Goal: Information Seeking & Learning: Learn about a topic

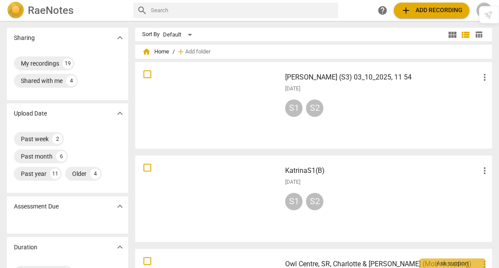
click at [212, 100] on div at bounding box center [208, 105] width 140 height 80
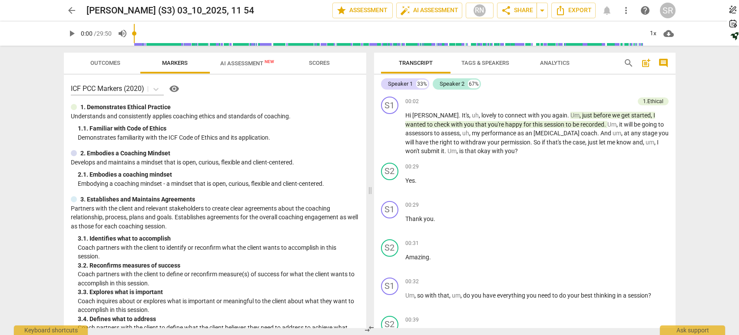
click at [68, 8] on span "arrow_back" at bounding box center [71, 10] width 10 height 10
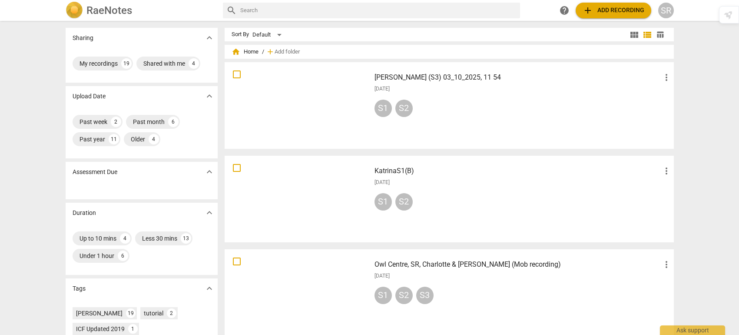
click at [297, 93] on div at bounding box center [298, 105] width 140 height 80
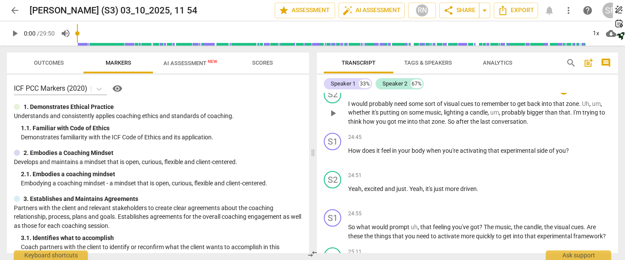
scroll to position [5713, 0]
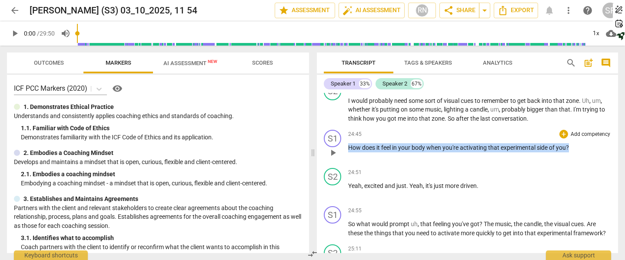
drag, startPoint x: 573, startPoint y: 154, endPoint x: 348, endPoint y: 156, distance: 225.9
click at [348, 156] on div "S1 play_arrow pause 24:45 + Add competency keyboard_arrow_right How does it fee…" at bounding box center [467, 145] width 301 height 38
copy p "How does it feel in your body when you're activating that experimental side of …"
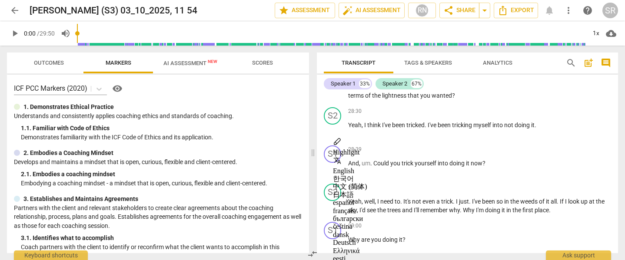
scroll to position [6332, 0]
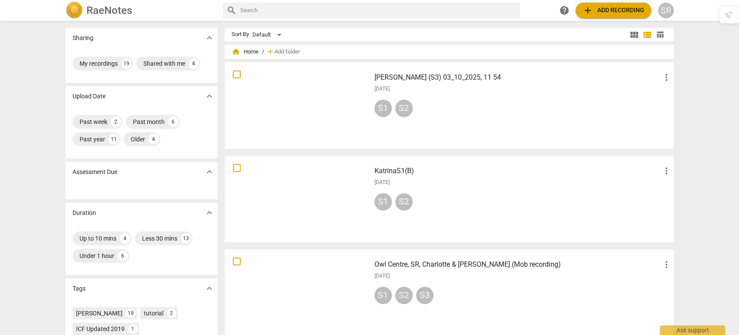
click at [287, 107] on div at bounding box center [298, 105] width 140 height 80
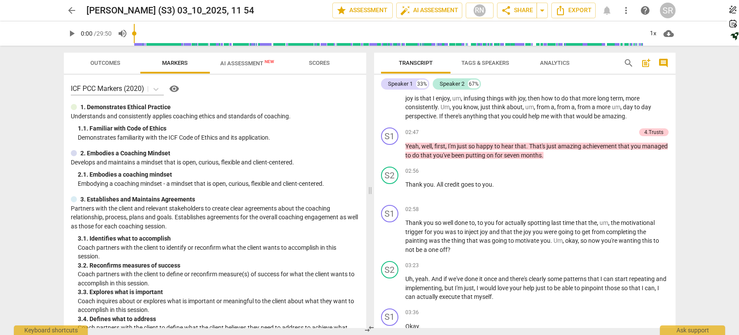
scroll to position [434, 0]
